Goal: Task Accomplishment & Management: Complete application form

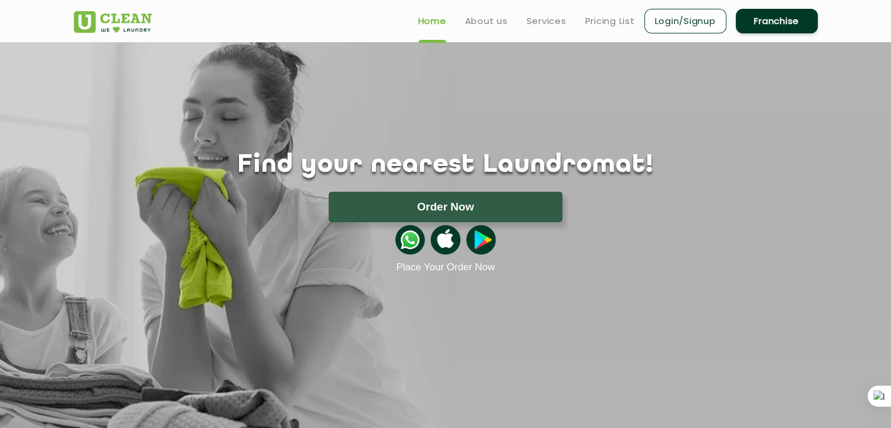
click at [673, 27] on link "Login/Signup" at bounding box center [685, 21] width 82 height 25
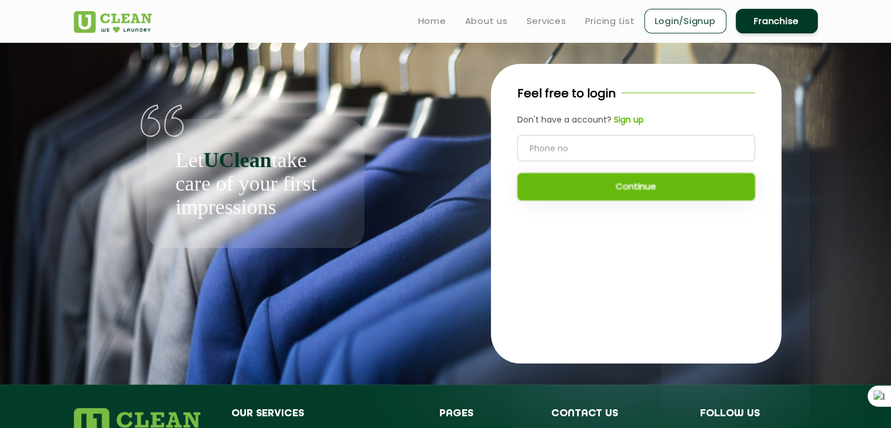
click at [710, 21] on link "Login/Signup" at bounding box center [685, 21] width 82 height 25
click at [623, 119] on b "Sign up" at bounding box center [629, 120] width 30 height 12
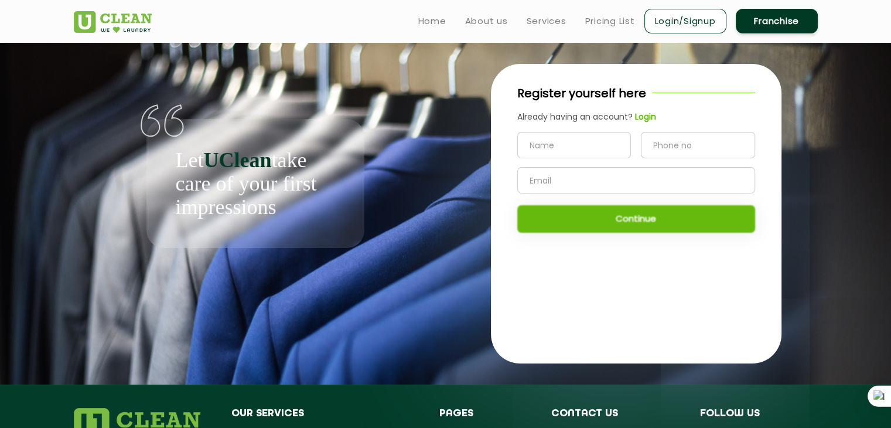
click at [657, 21] on link "Login/Signup" at bounding box center [685, 21] width 82 height 25
